Goal: Navigation & Orientation: Find specific page/section

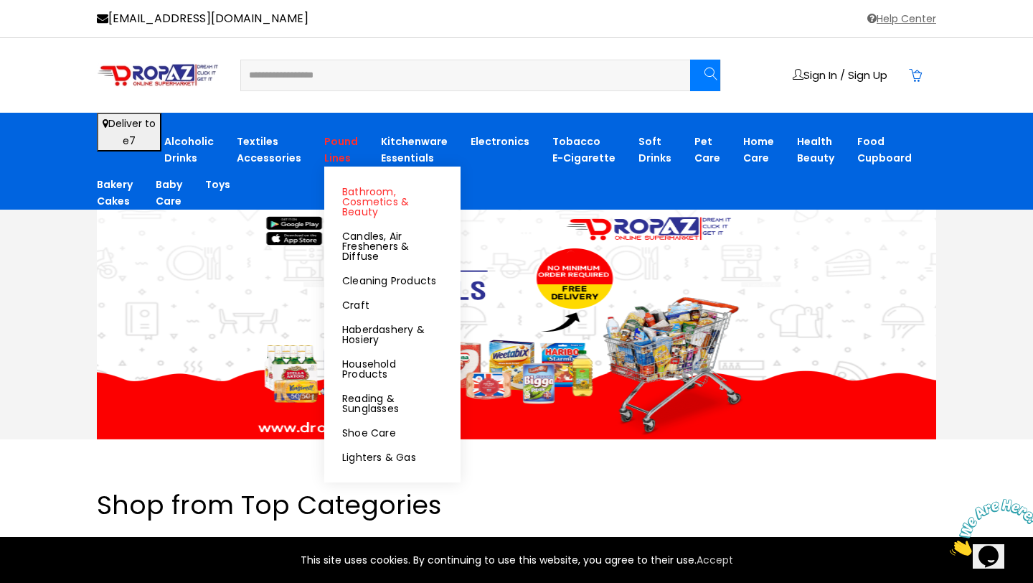
click at [354, 207] on link "Bathroom, Cosmetics & Beauty" at bounding box center [392, 202] width 100 height 30
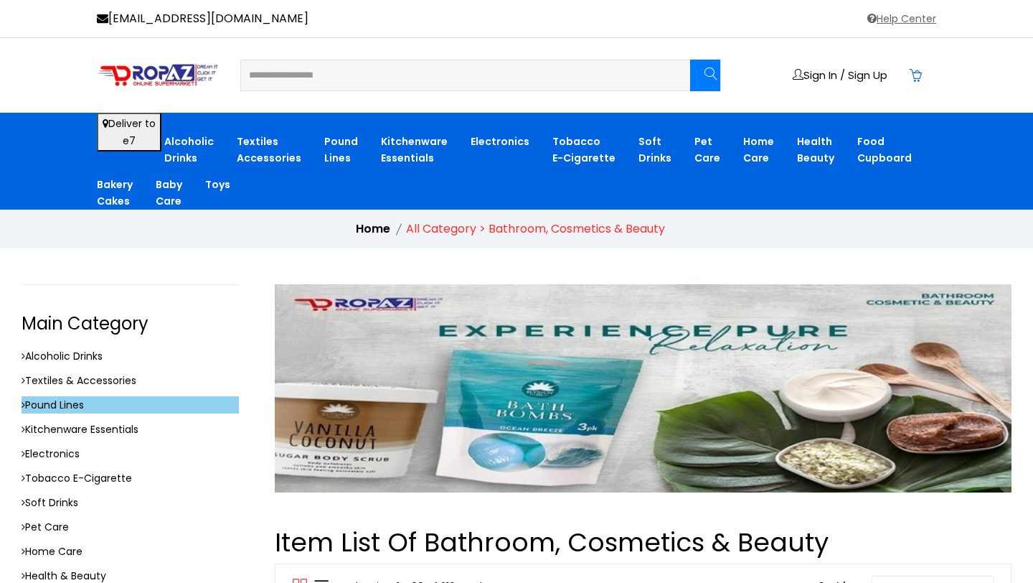
click at [677, 22] on div "Help Center" at bounding box center [804, 18] width 266 height 17
click at [64, 88] on div "Sign In / Sign Up" at bounding box center [516, 75] width 1033 height 75
